Goal: Task Accomplishment & Management: Manage account settings

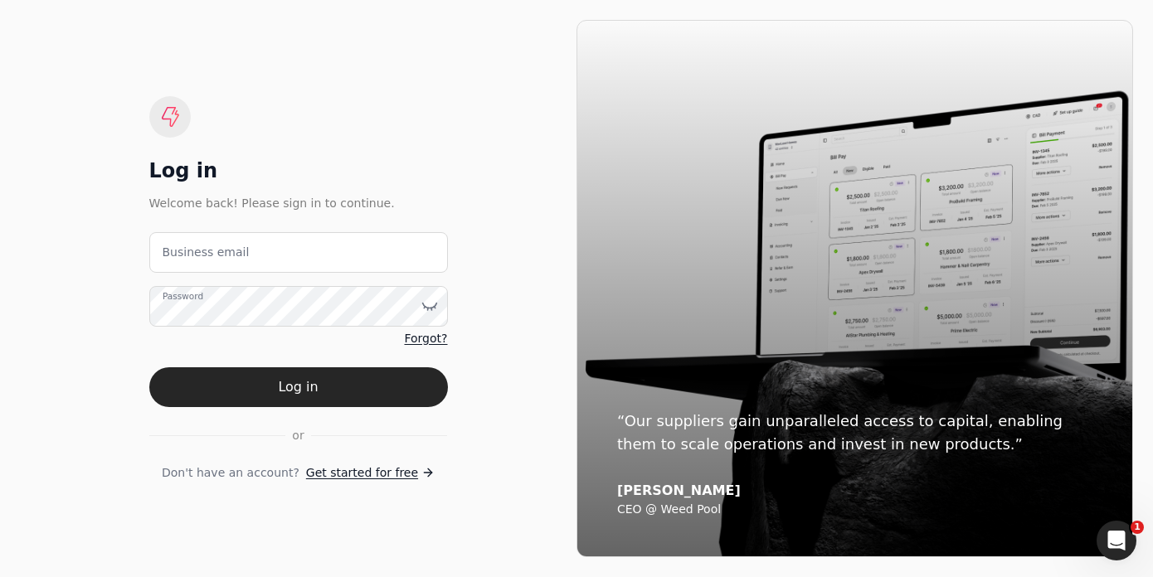
click at [316, 167] on div "Log in" at bounding box center [298, 171] width 299 height 27
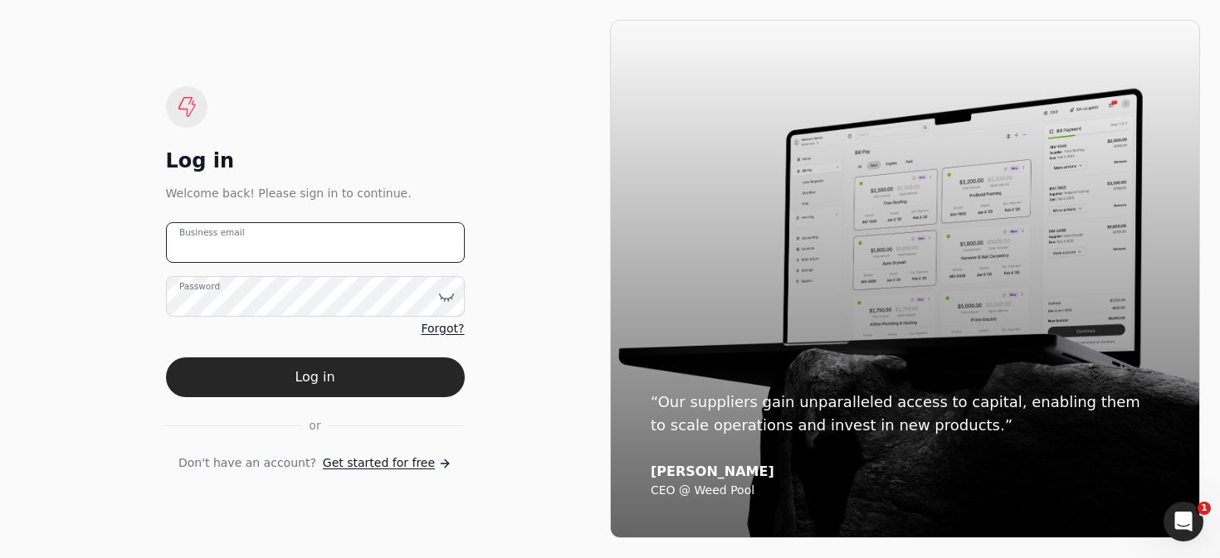
click at [371, 227] on email "Business email" at bounding box center [315, 242] width 299 height 41
click at [365, 235] on email "Business email" at bounding box center [315, 242] width 299 height 41
drag, startPoint x: 306, startPoint y: 114, endPoint x: 317, endPoint y: 144, distance: 32.5
click at [306, 114] on div "Log in Welcome back! Please sign in to continue. team+greenbrick@helloquickly.c…" at bounding box center [315, 279] width 299 height 386
click at [351, 109] on div "Log in Welcome back! Please sign in to continue. team+greenbrick@helloquickly.c…" at bounding box center [315, 279] width 299 height 386
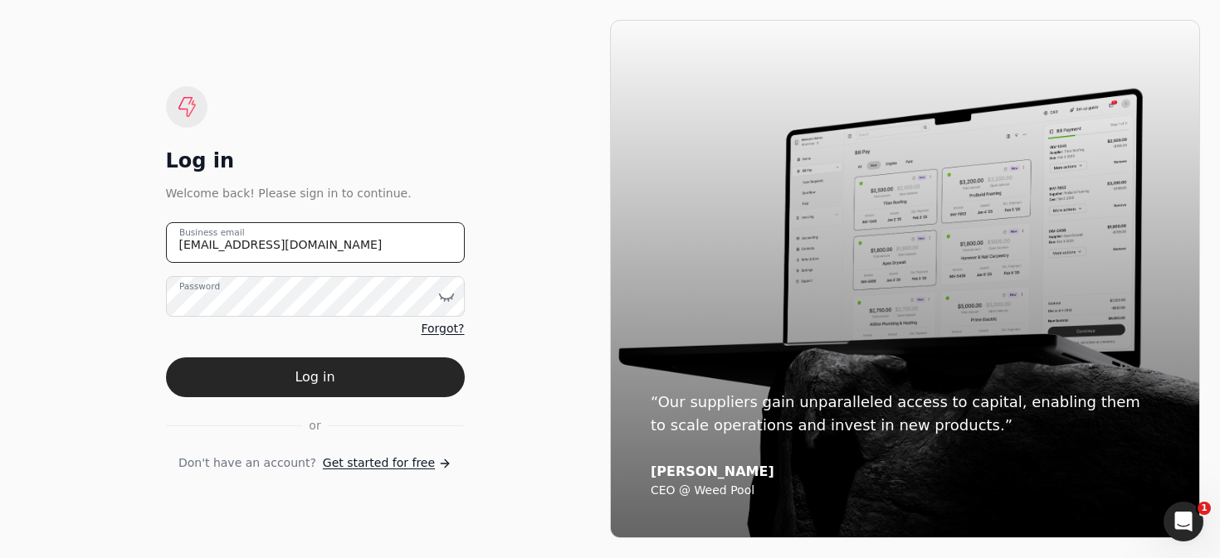
drag, startPoint x: 271, startPoint y: 246, endPoint x: 213, endPoint y: 244, distance: 58.1
click at [213, 244] on email "team+greenbrick@helloquickly.com" at bounding box center [315, 242] width 299 height 41
type email "team+trophy@helloquickly.com"
click at [396, 380] on button "Log in" at bounding box center [315, 378] width 299 height 40
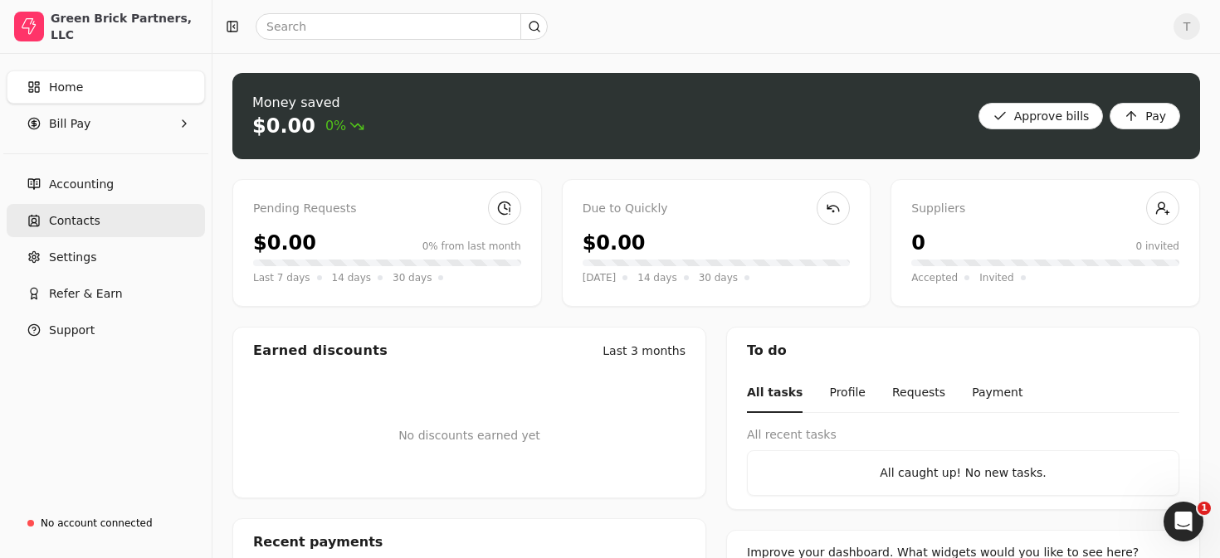
click at [76, 225] on span "Contacts" at bounding box center [74, 220] width 51 height 17
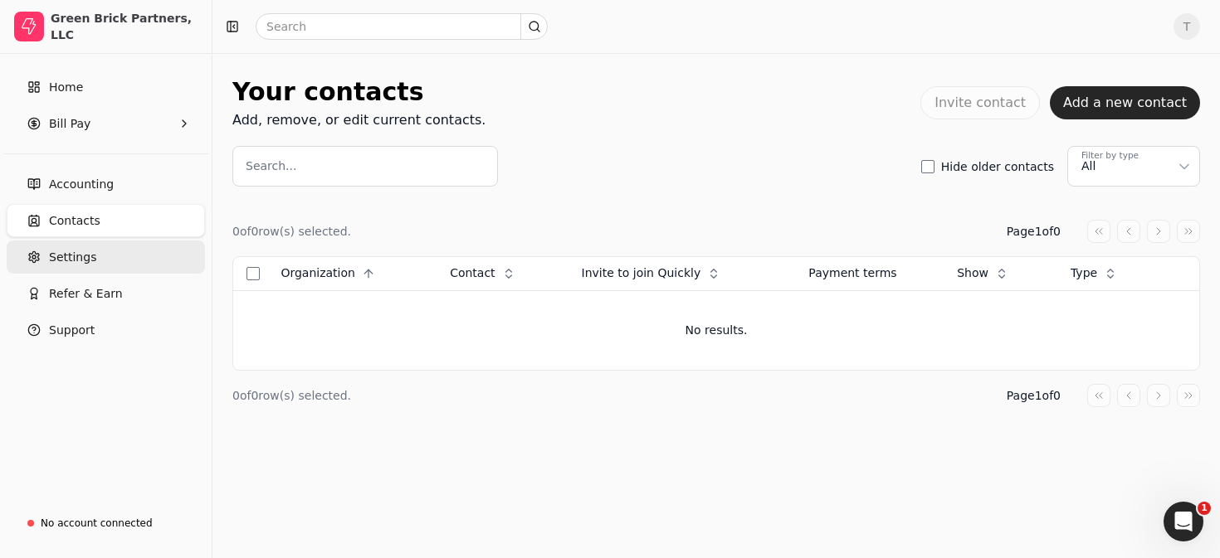
click at [98, 250] on link "Settings" at bounding box center [106, 257] width 198 height 33
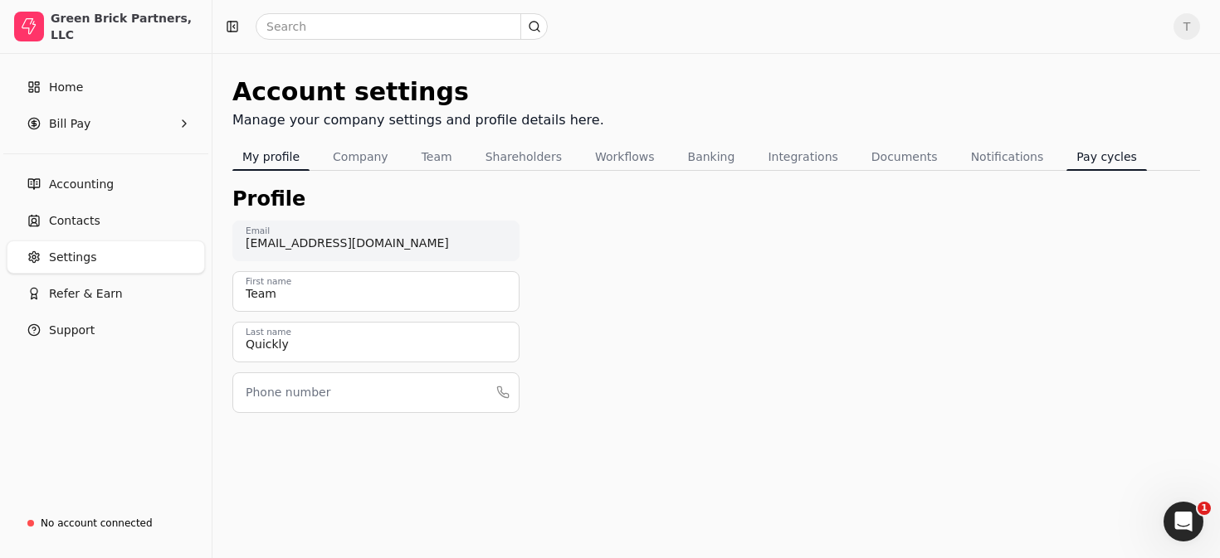
click at [1066, 160] on button "Pay cycles" at bounding box center [1106, 157] width 80 height 27
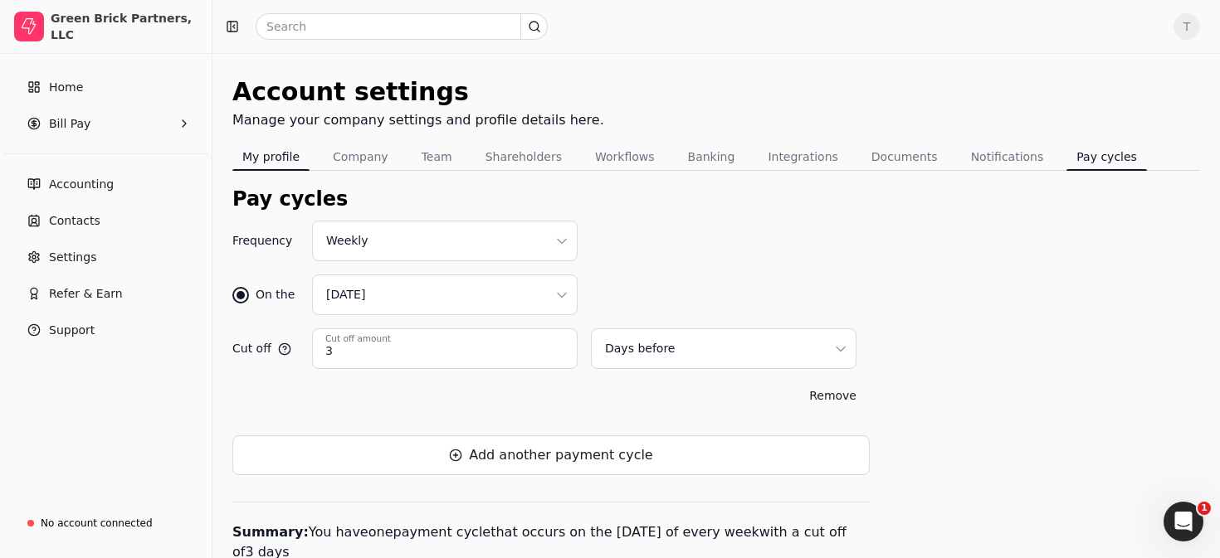
click at [297, 155] on button "My profile" at bounding box center [270, 157] width 77 height 27
